Goal: Task Accomplishment & Management: Manage account settings

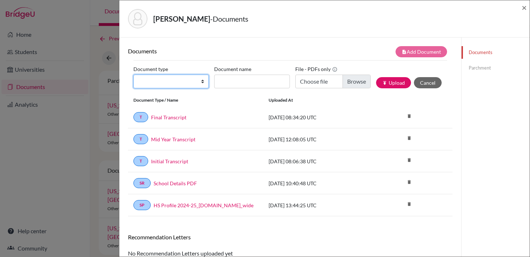
click at [156, 82] on select "Change explanation for Common App reports Counselor recommendation Fee waiver I…" at bounding box center [171, 82] width 75 height 14
select select "2"
click at [134, 75] on select "Change explanation for Common App reports Counselor recommendation Fee waiver I…" at bounding box center [171, 82] width 75 height 14
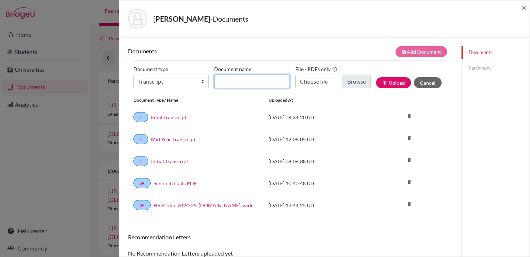
click at [265, 81] on input "Document name" at bounding box center [251, 82] width 75 height 14
type input "Final Grad Transcript"
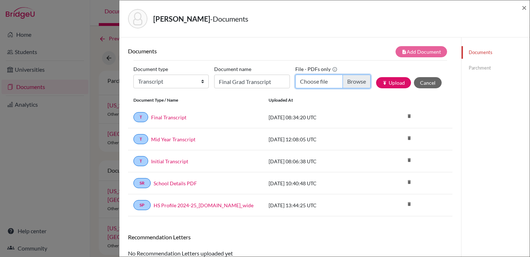
click at [353, 86] on input "Choose file" at bounding box center [333, 82] width 75 height 14
type input "C:\fakepath\Final [PERSON_NAME] .pdf"
click at [401, 81] on button "publish Upload" at bounding box center [393, 82] width 35 height 11
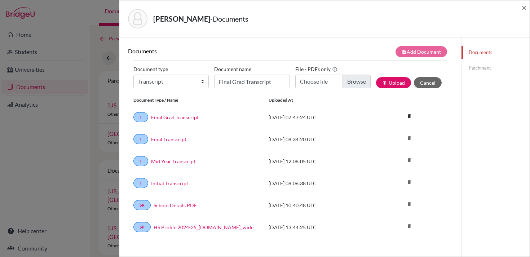
click at [483, 68] on link "Parchment" at bounding box center [496, 68] width 68 height 13
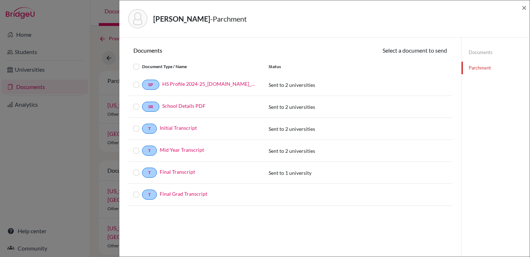
click at [142, 191] on label at bounding box center [142, 191] width 0 height 0
click at [0, 0] on input "checkbox" at bounding box center [0, 0] width 0 height 0
click at [431, 51] on button "Continue" at bounding box center [427, 51] width 40 height 11
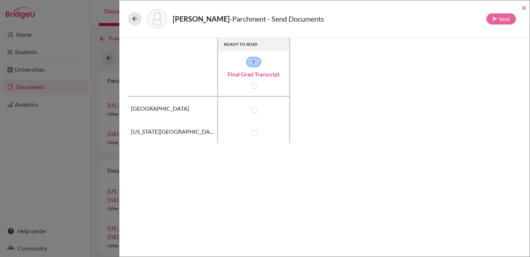
click at [254, 110] on label at bounding box center [254, 110] width 6 height 6
click at [254, 110] on input "checkbox" at bounding box center [253, 109] width 6 height 7
checkbox input "true"
click at [500, 19] on button "Send" at bounding box center [502, 18] width 30 height 11
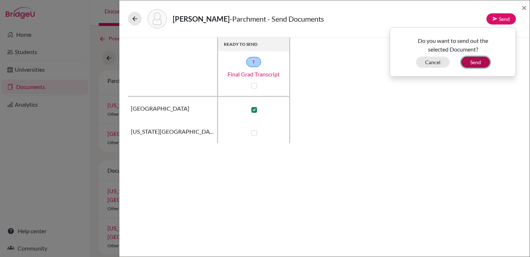
click at [476, 65] on button "Send" at bounding box center [475, 62] width 29 height 11
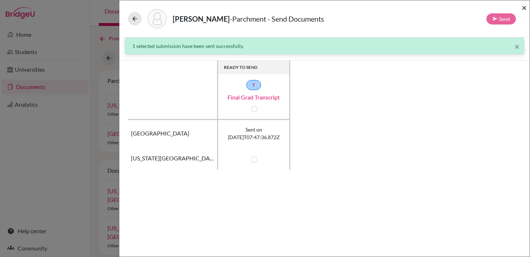
click at [524, 9] on span "×" at bounding box center [524, 7] width 5 height 10
